Goal: Task Accomplishment & Management: Complete application form

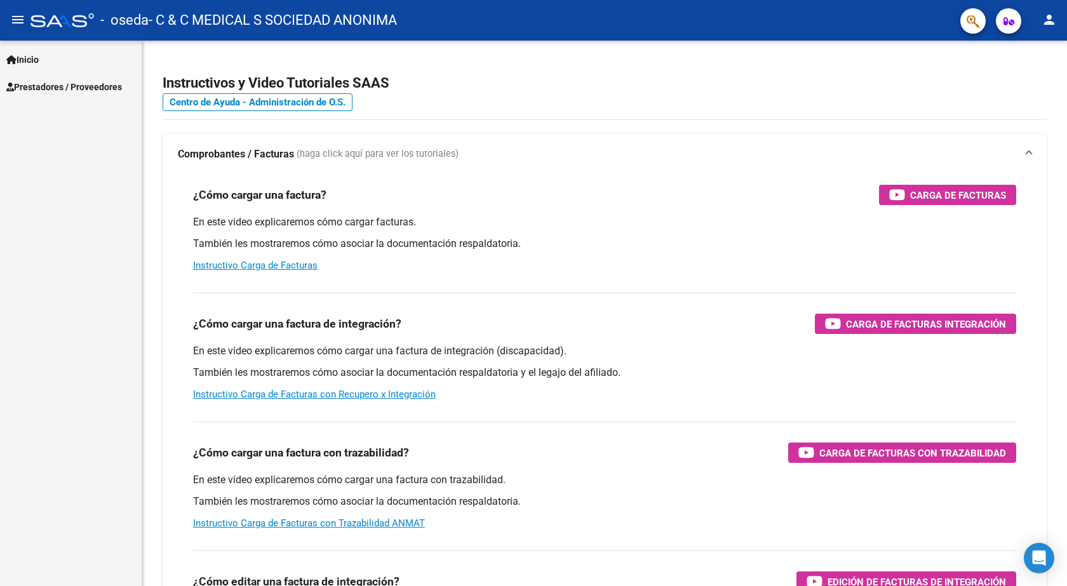
click at [34, 84] on span "Prestadores / Proveedores" at bounding box center [64, 87] width 116 height 14
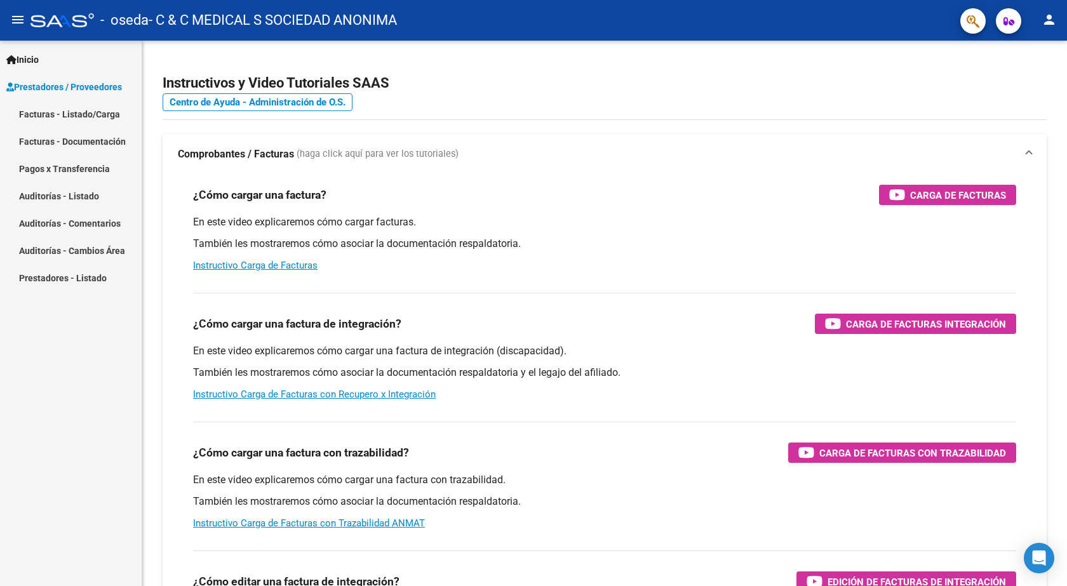
click at [41, 108] on link "Facturas - Listado/Carga" at bounding box center [71, 113] width 142 height 27
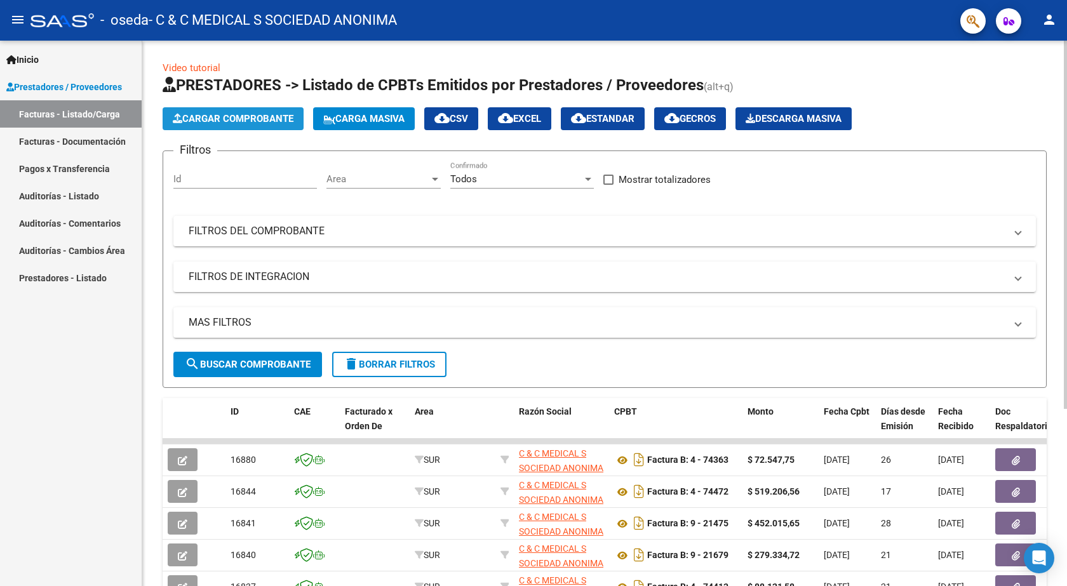
click at [284, 118] on span "Cargar Comprobante" at bounding box center [233, 118] width 121 height 11
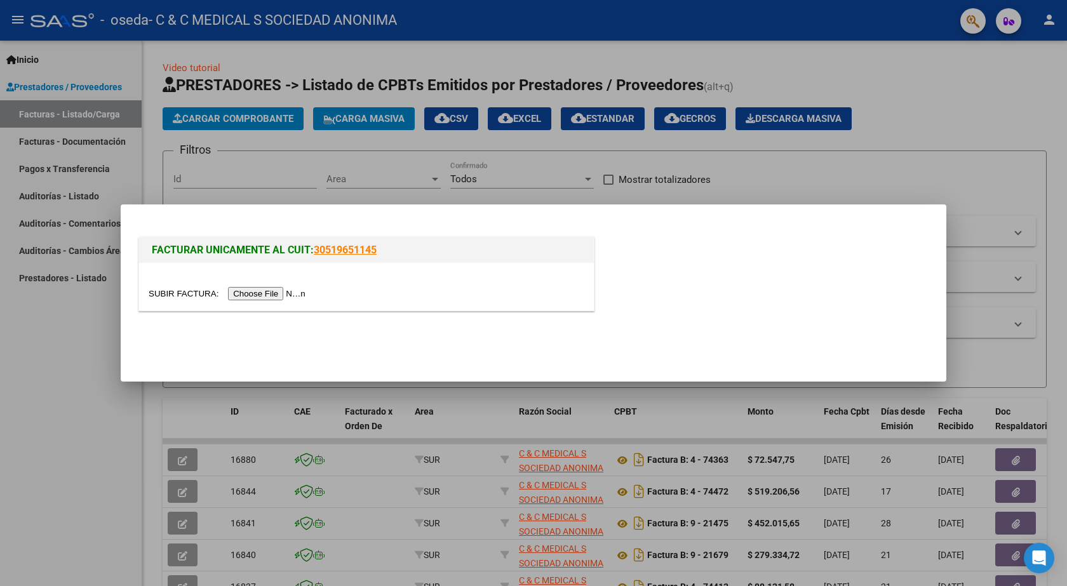
click at [285, 291] on input "file" at bounding box center [229, 293] width 161 height 13
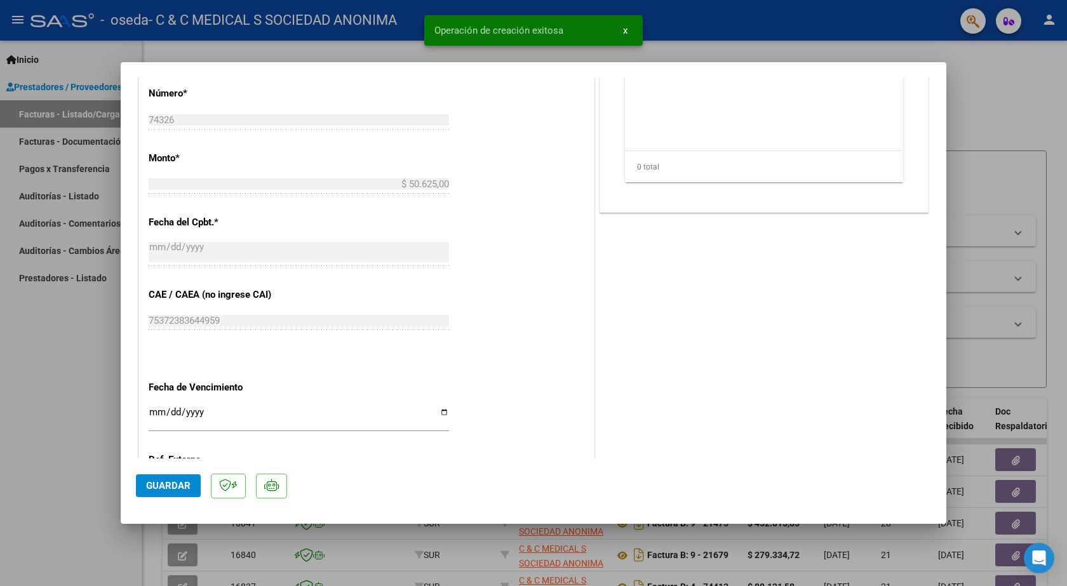
scroll to position [634, 0]
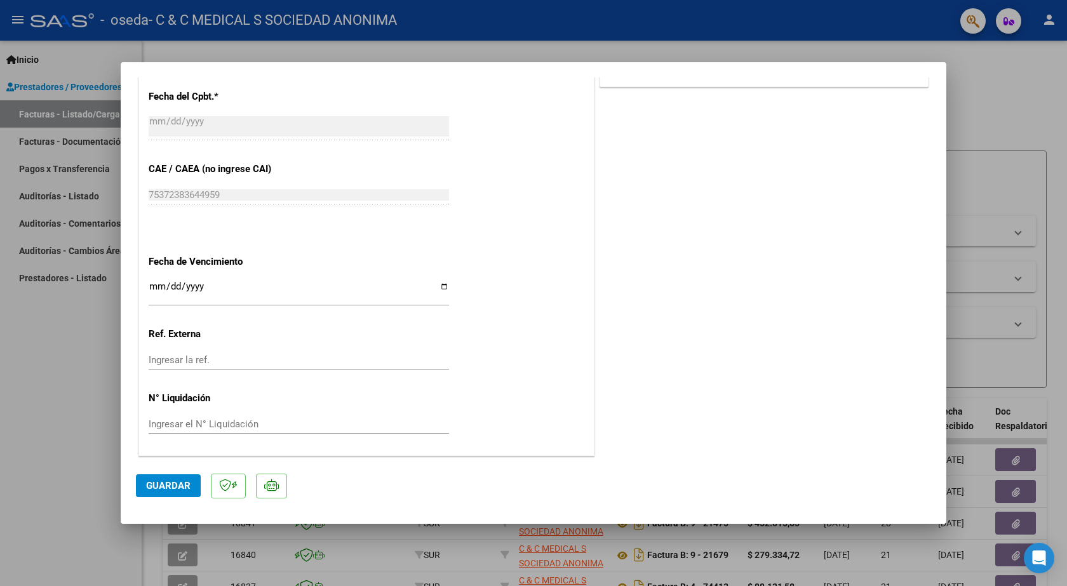
click at [153, 288] on input "Ingresar la fecha" at bounding box center [299, 291] width 300 height 20
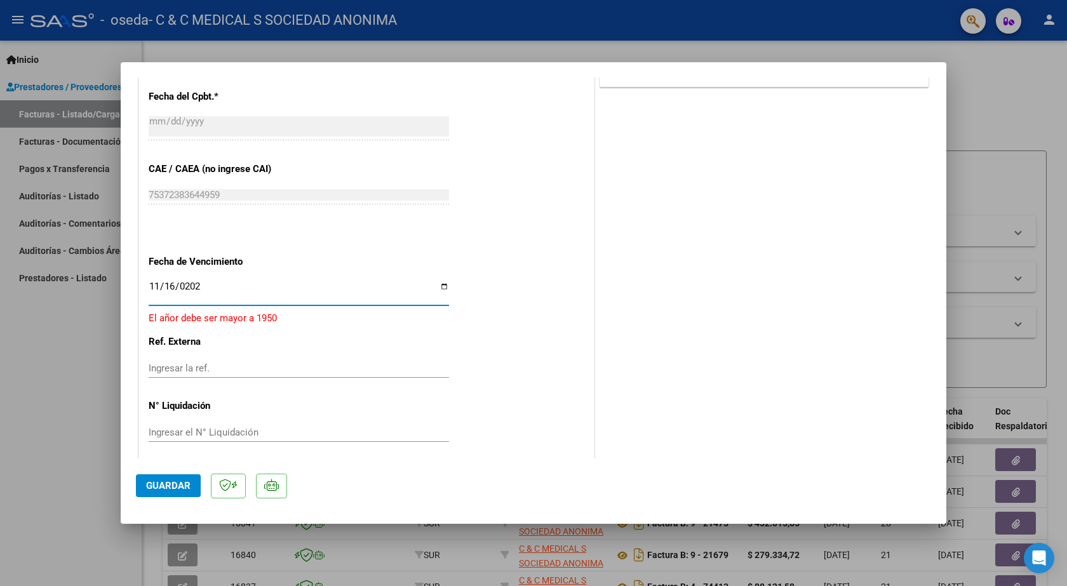
type input "[DATE]"
click at [181, 485] on span "Guardar" at bounding box center [168, 485] width 44 height 11
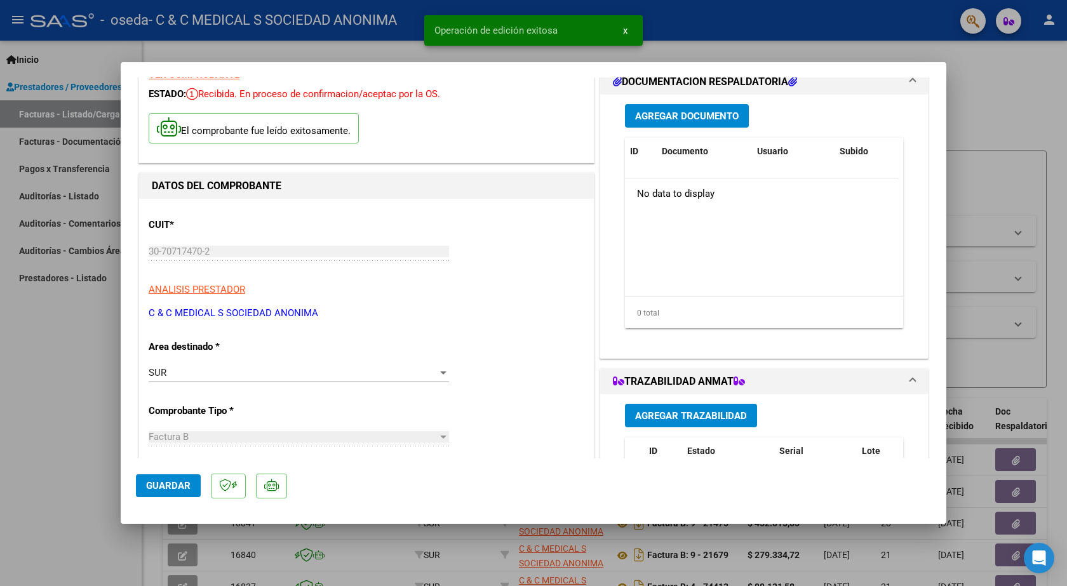
scroll to position [0, 0]
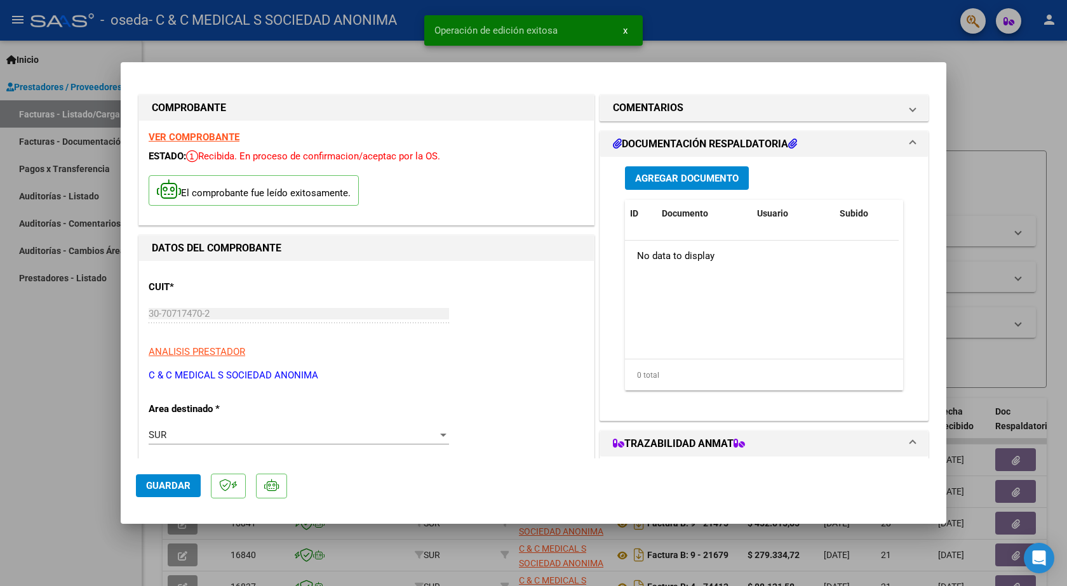
click at [720, 179] on span "Agregar Documento" at bounding box center [687, 178] width 104 height 11
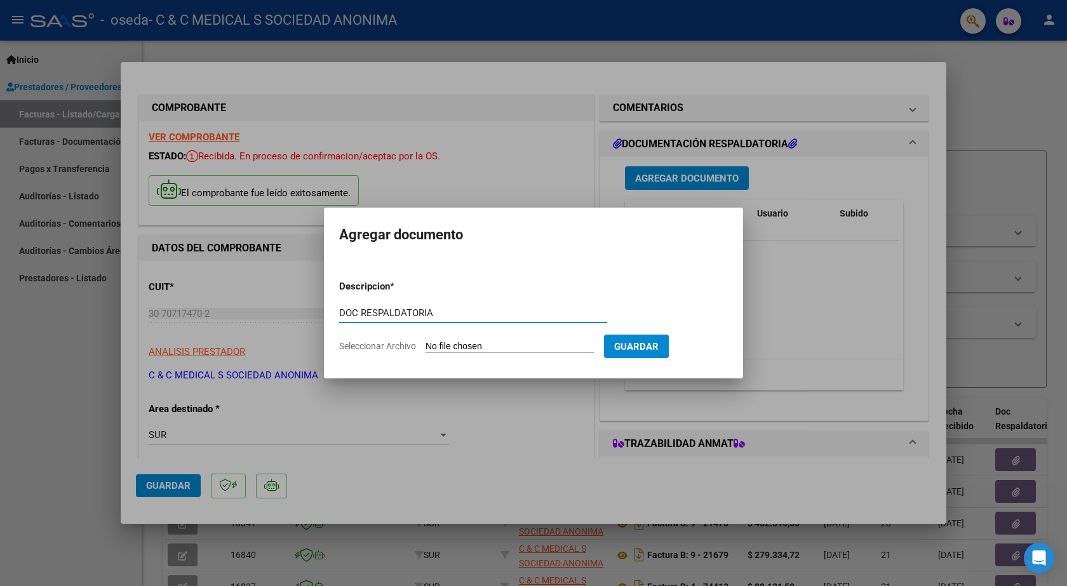
type input "DOC RESPALDATORIA"
click at [456, 345] on input "Seleccionar Archivo" at bounding box center [510, 347] width 168 height 12
type input "C:\fakepath\74326.PDF"
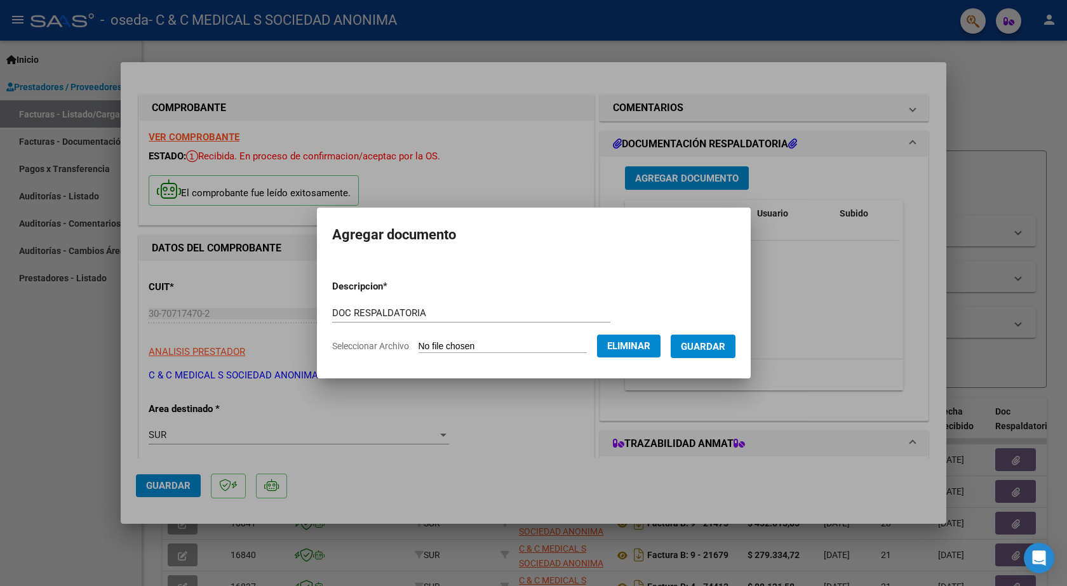
click at [703, 341] on span "Guardar" at bounding box center [703, 346] width 44 height 11
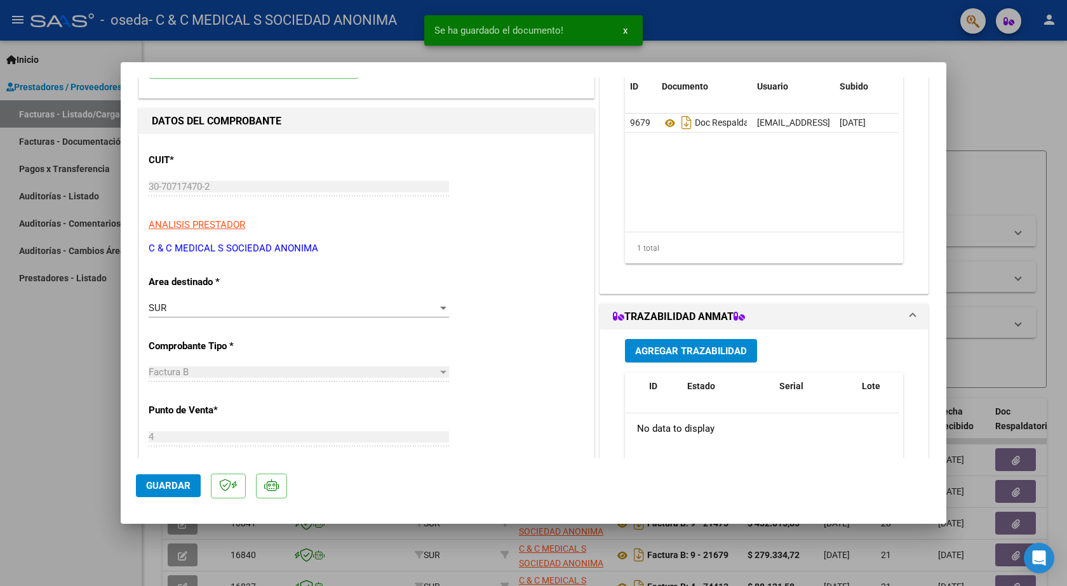
scroll to position [191, 0]
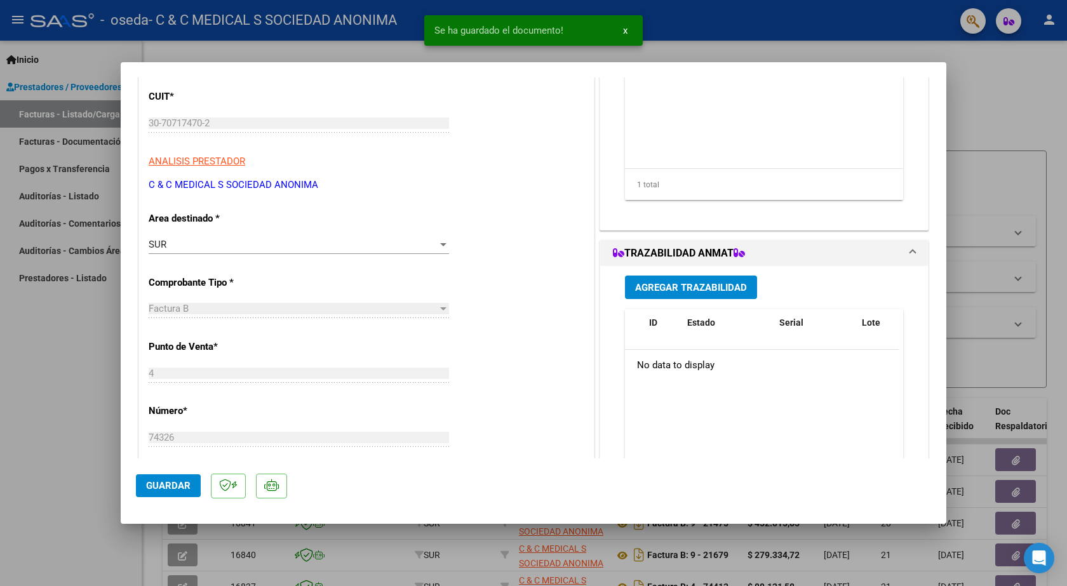
click at [700, 294] on button "Agregar Trazabilidad" at bounding box center [691, 288] width 132 height 24
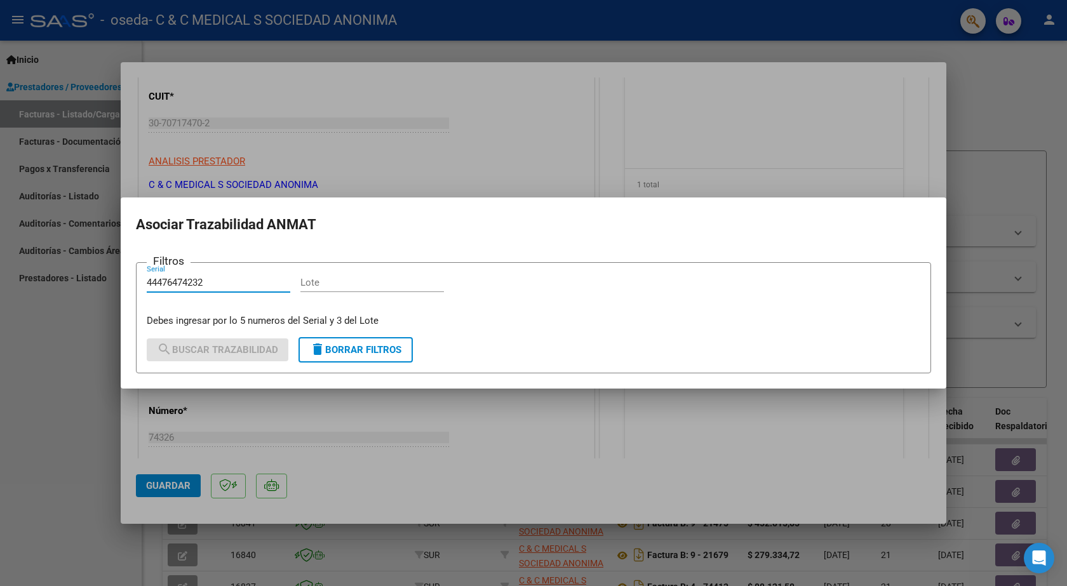
type input "44476474232"
click at [327, 278] on input "Lote" at bounding box center [372, 282] width 144 height 11
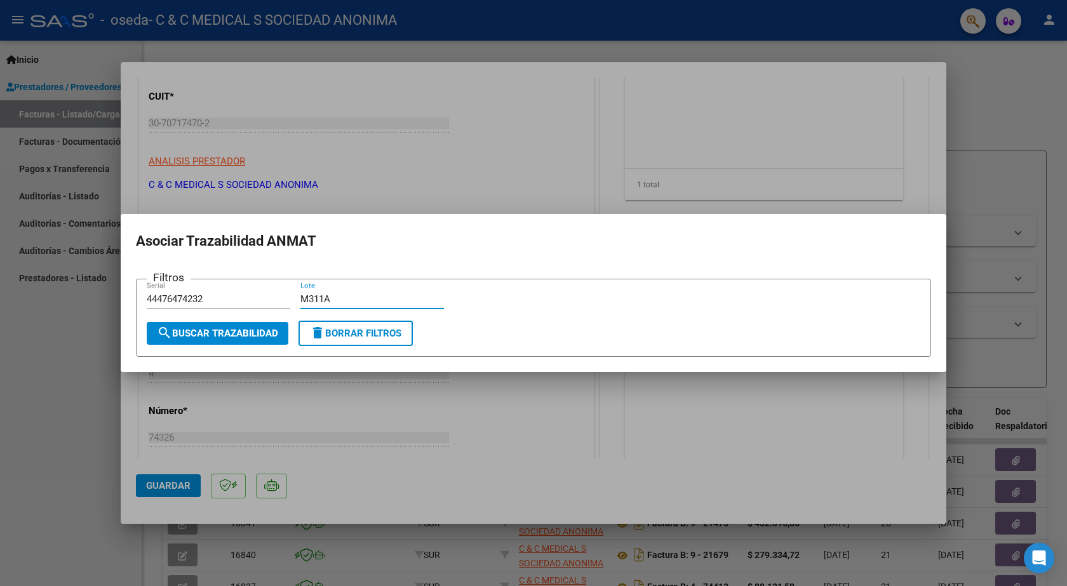
type input "M311A"
click at [232, 335] on span "search Buscar Trazabilidad" at bounding box center [217, 333] width 121 height 11
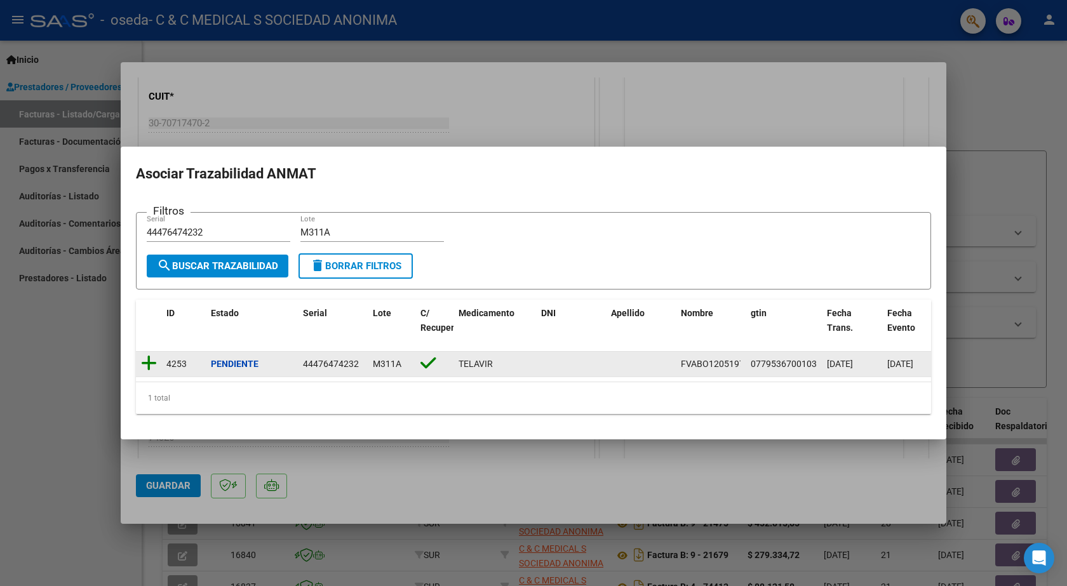
click at [145, 361] on icon at bounding box center [149, 363] width 16 height 18
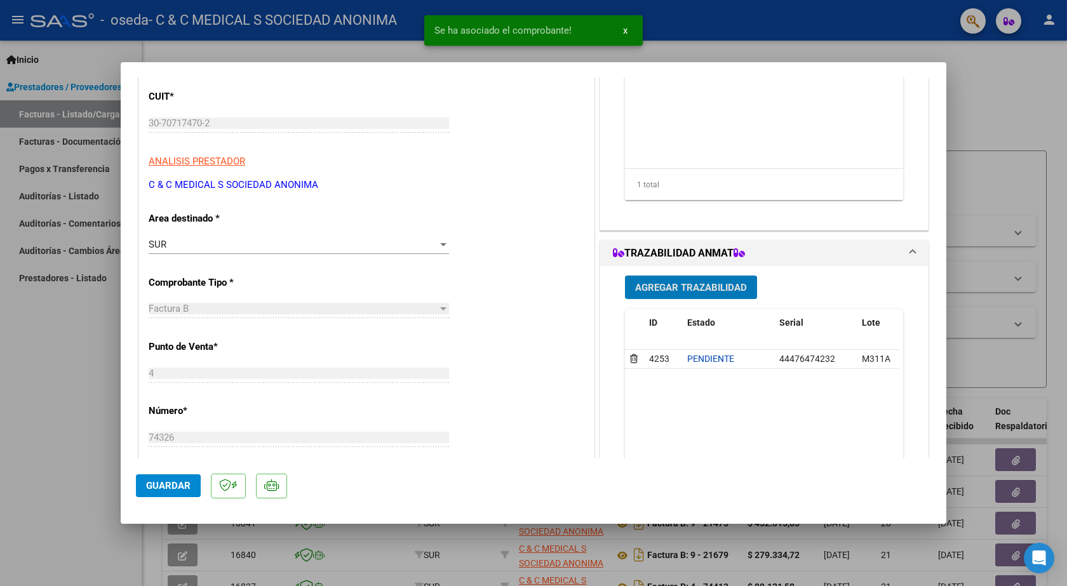
click at [699, 287] on span "Agregar Trazabilidad" at bounding box center [691, 287] width 112 height 11
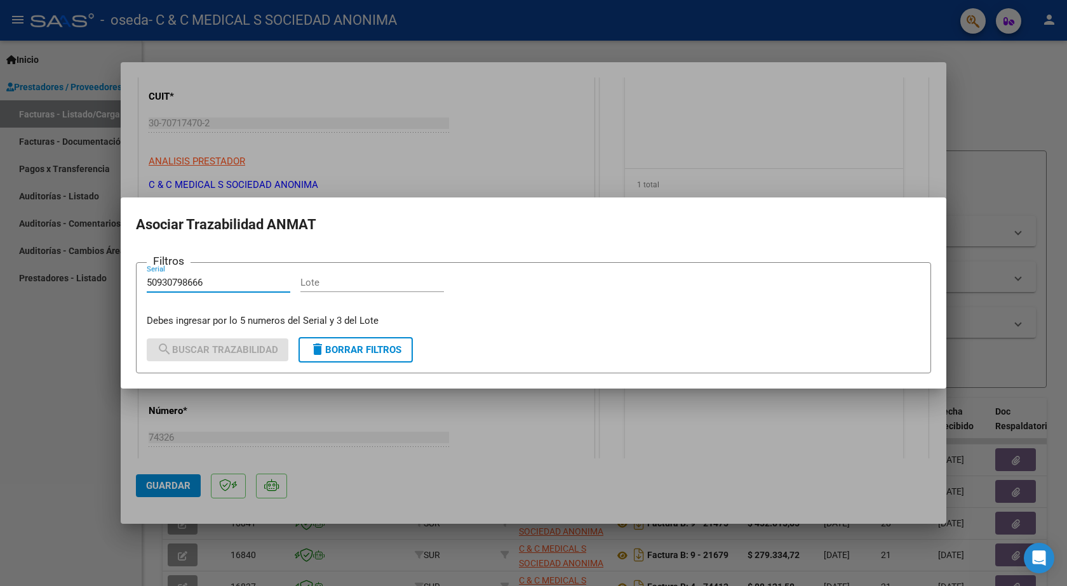
type input "50930798666"
click at [361, 283] on input "Lote" at bounding box center [372, 282] width 144 height 11
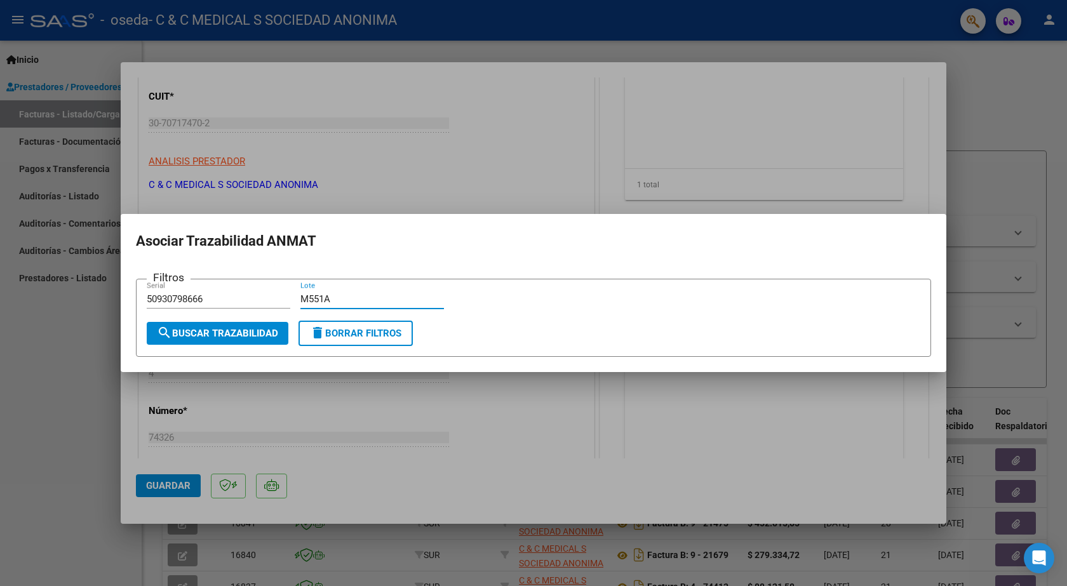
type input "M551A"
click at [255, 334] on span "search Buscar Trazabilidad" at bounding box center [217, 333] width 121 height 11
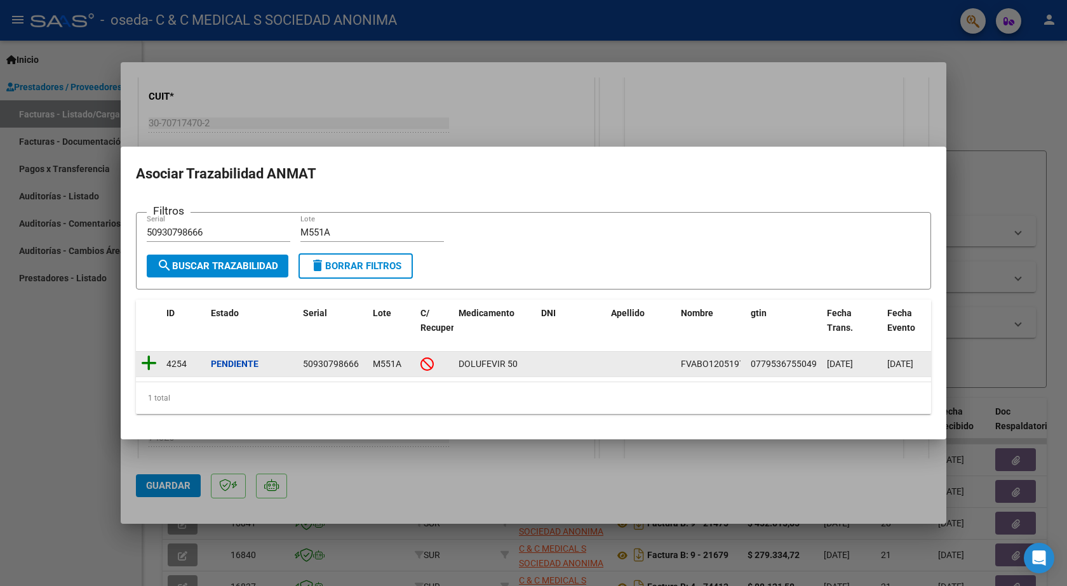
click at [152, 356] on icon at bounding box center [149, 363] width 16 height 18
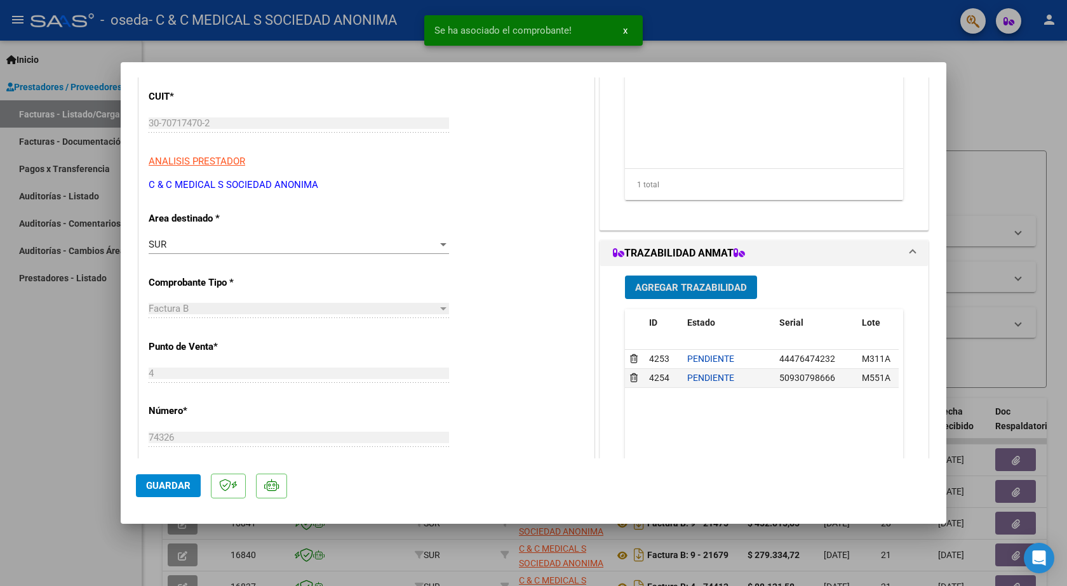
click at [182, 483] on span "Guardar" at bounding box center [168, 485] width 44 height 11
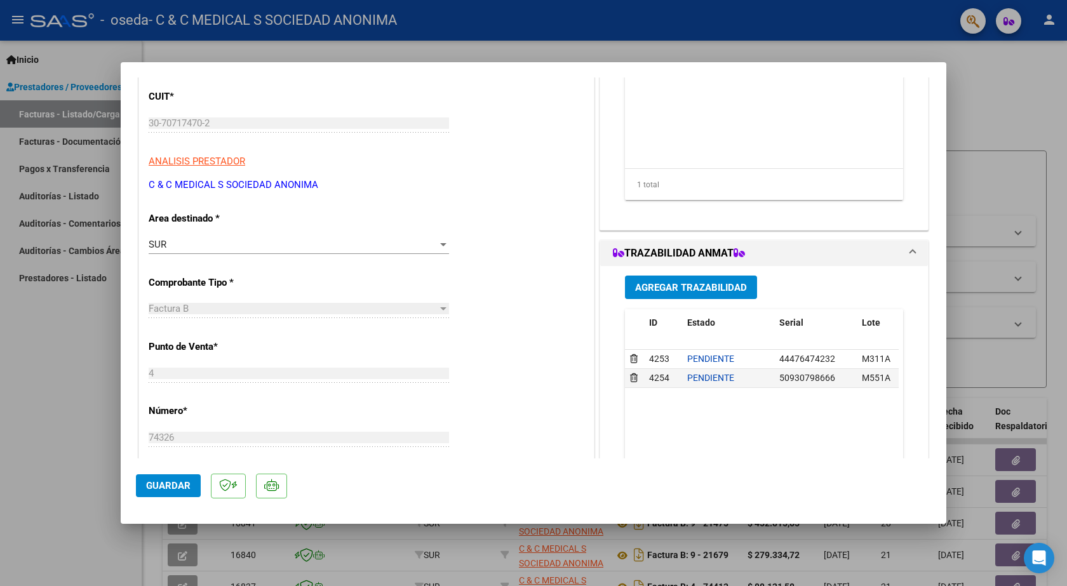
click at [55, 420] on div at bounding box center [533, 293] width 1067 height 586
type input "$ 0,00"
